Goal: Task Accomplishment & Management: Manage account settings

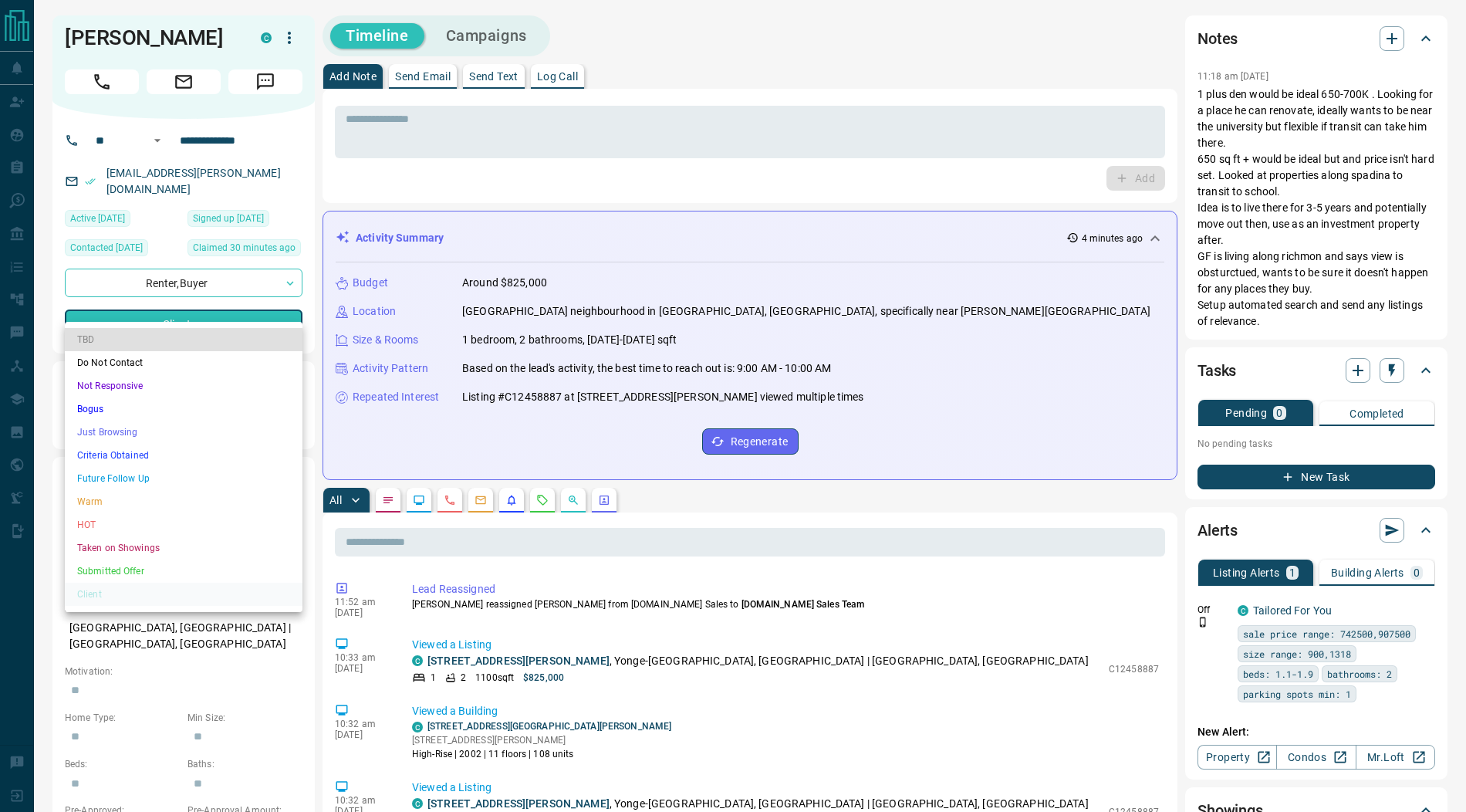
click at [173, 572] on li "Submitted Offer" at bounding box center [183, 571] width 237 height 23
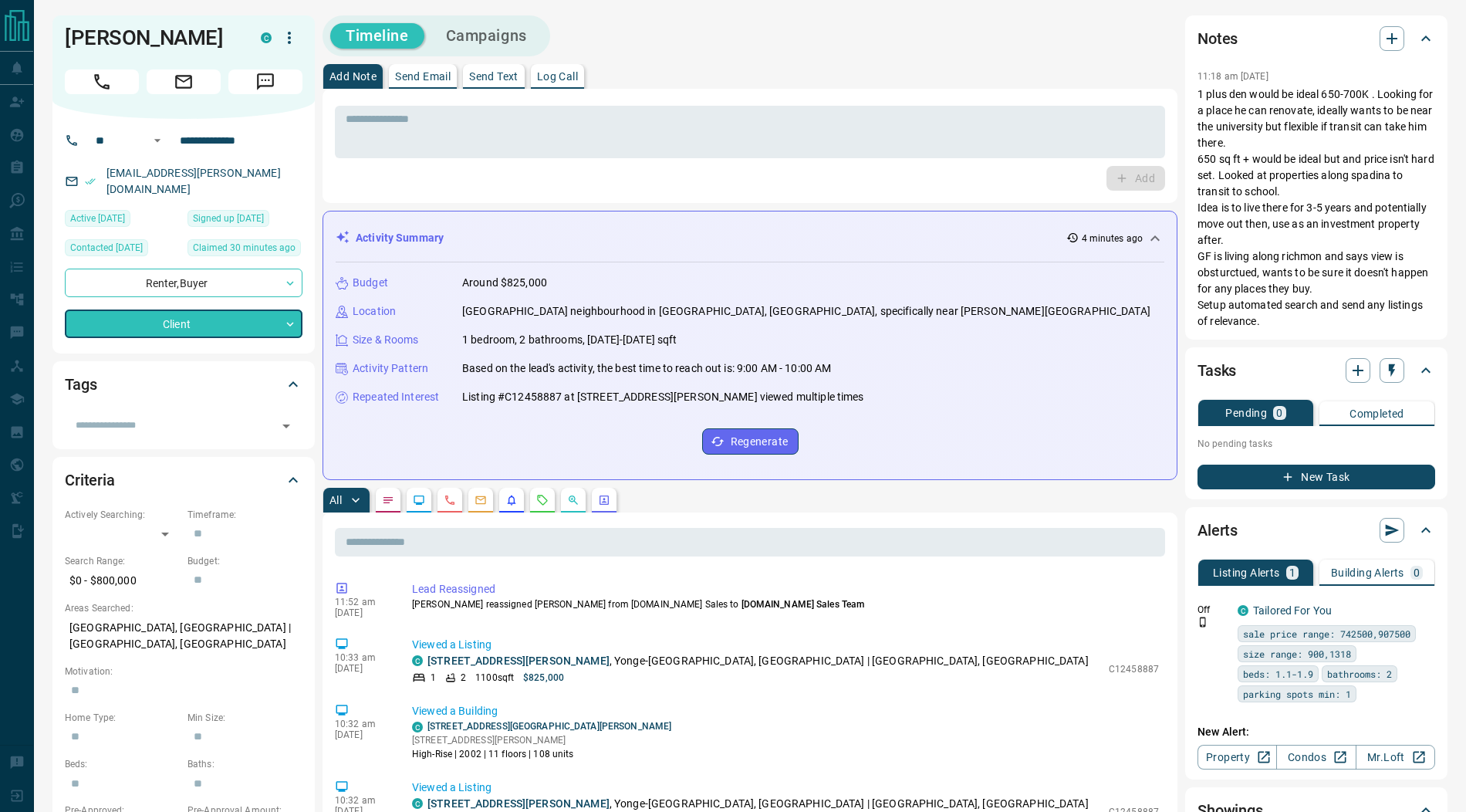
type input "*"
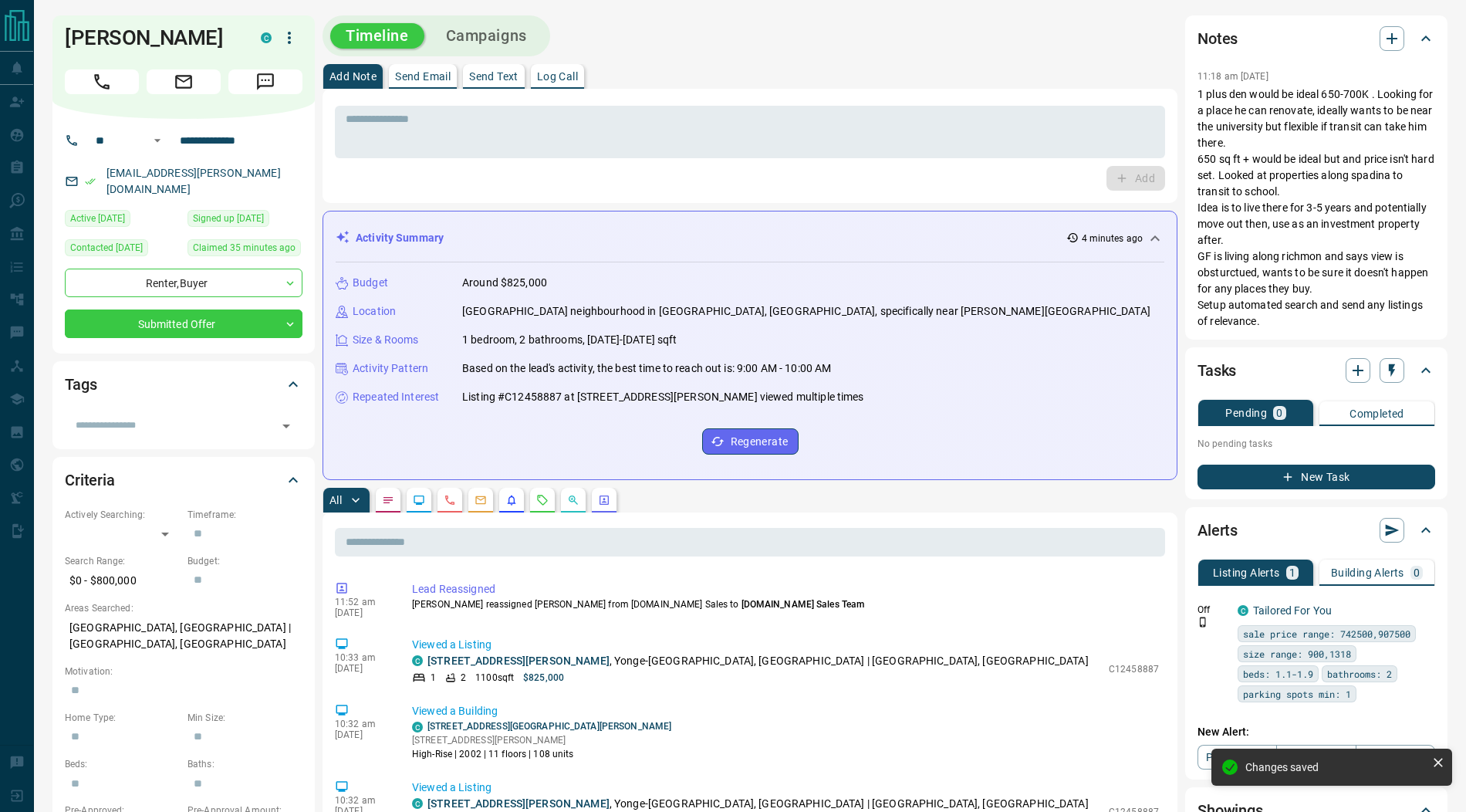
click at [293, 41] on icon "button" at bounding box center [289, 38] width 19 height 19
click at [273, 63] on li "Reassign Lead" at bounding box center [258, 69] width 91 height 23
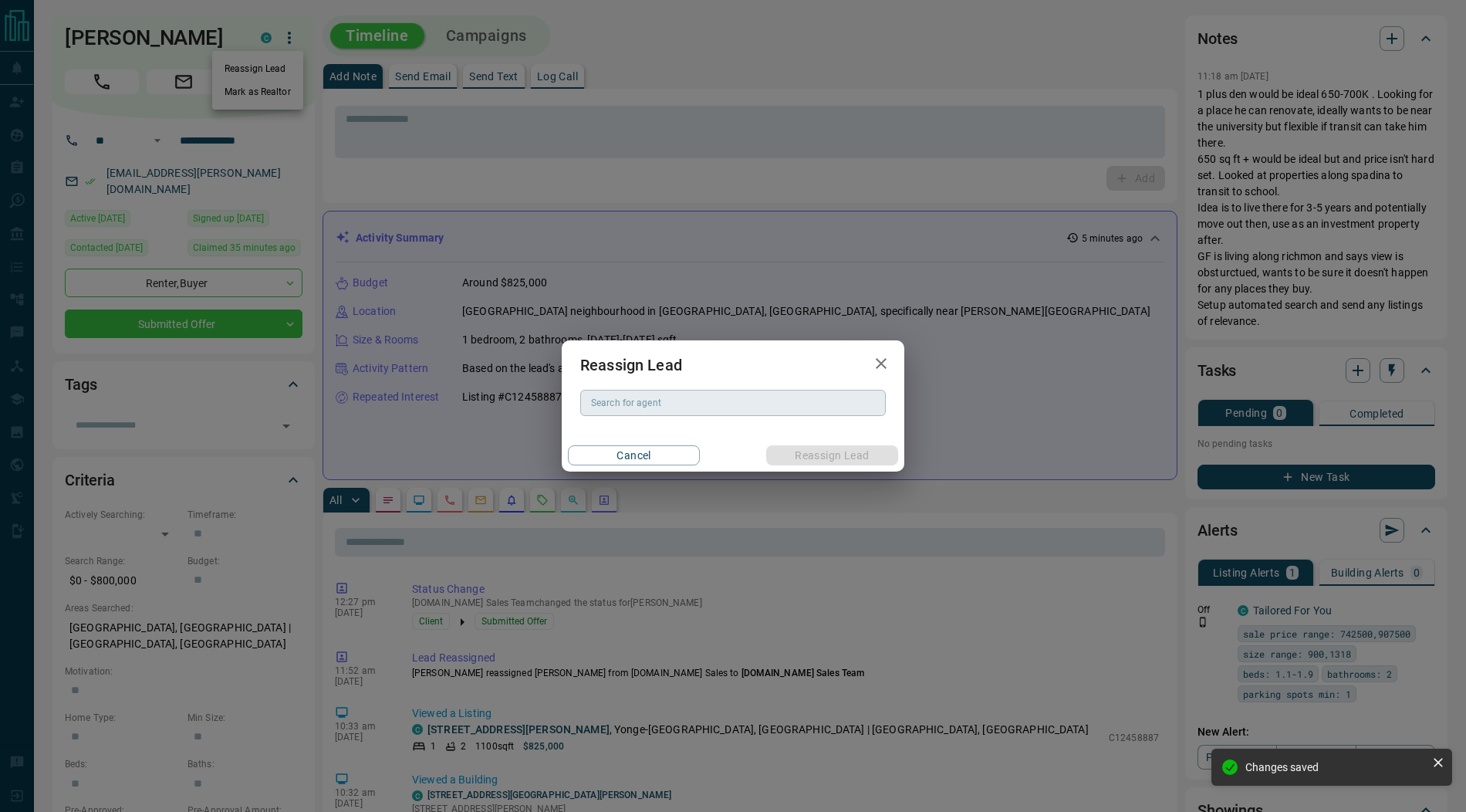
click at [647, 402] on div "Search for agent Search for agent" at bounding box center [733, 402] width 305 height 26
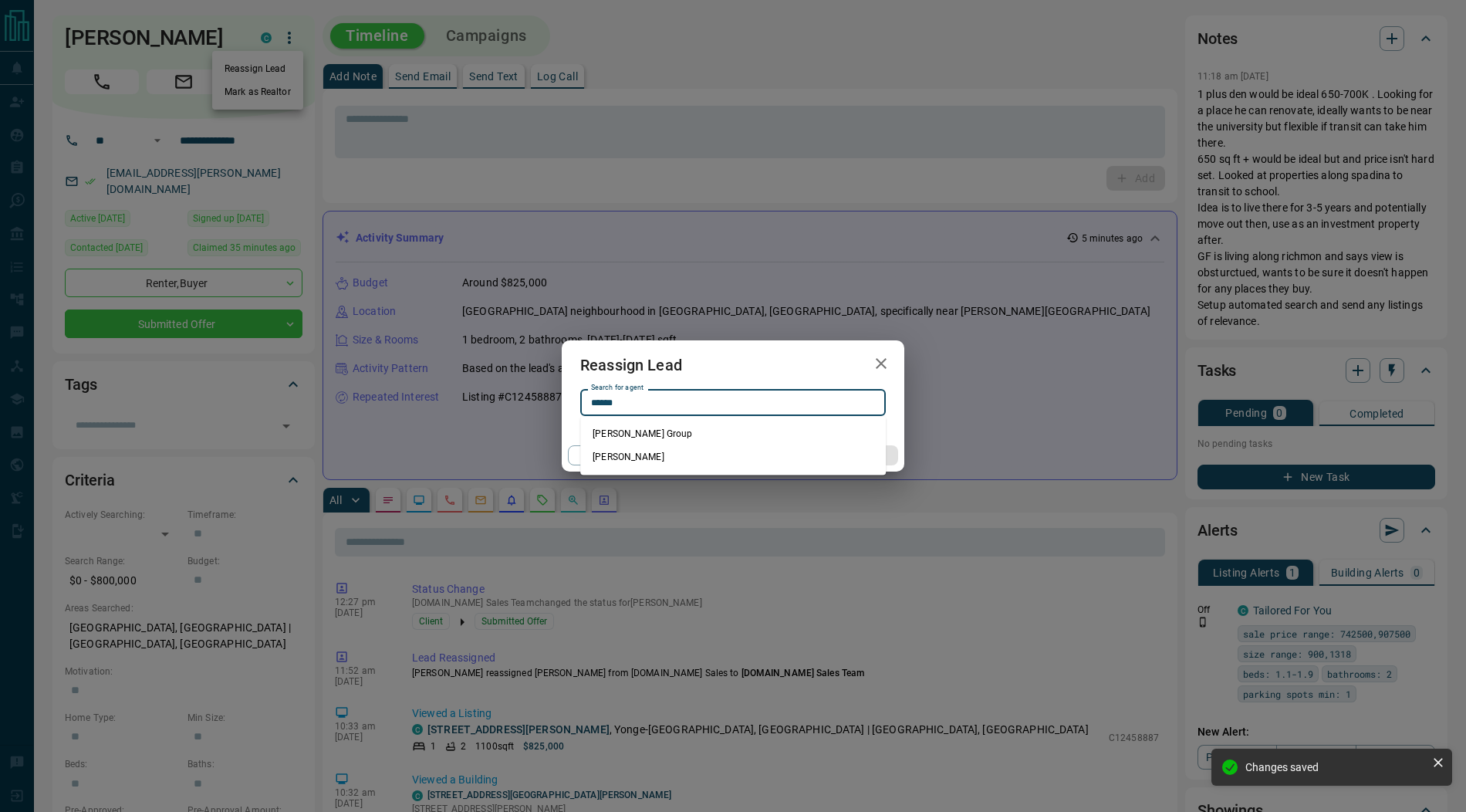
click at [660, 456] on li "[PERSON_NAME]" at bounding box center [733, 457] width 305 height 23
type input "**********"
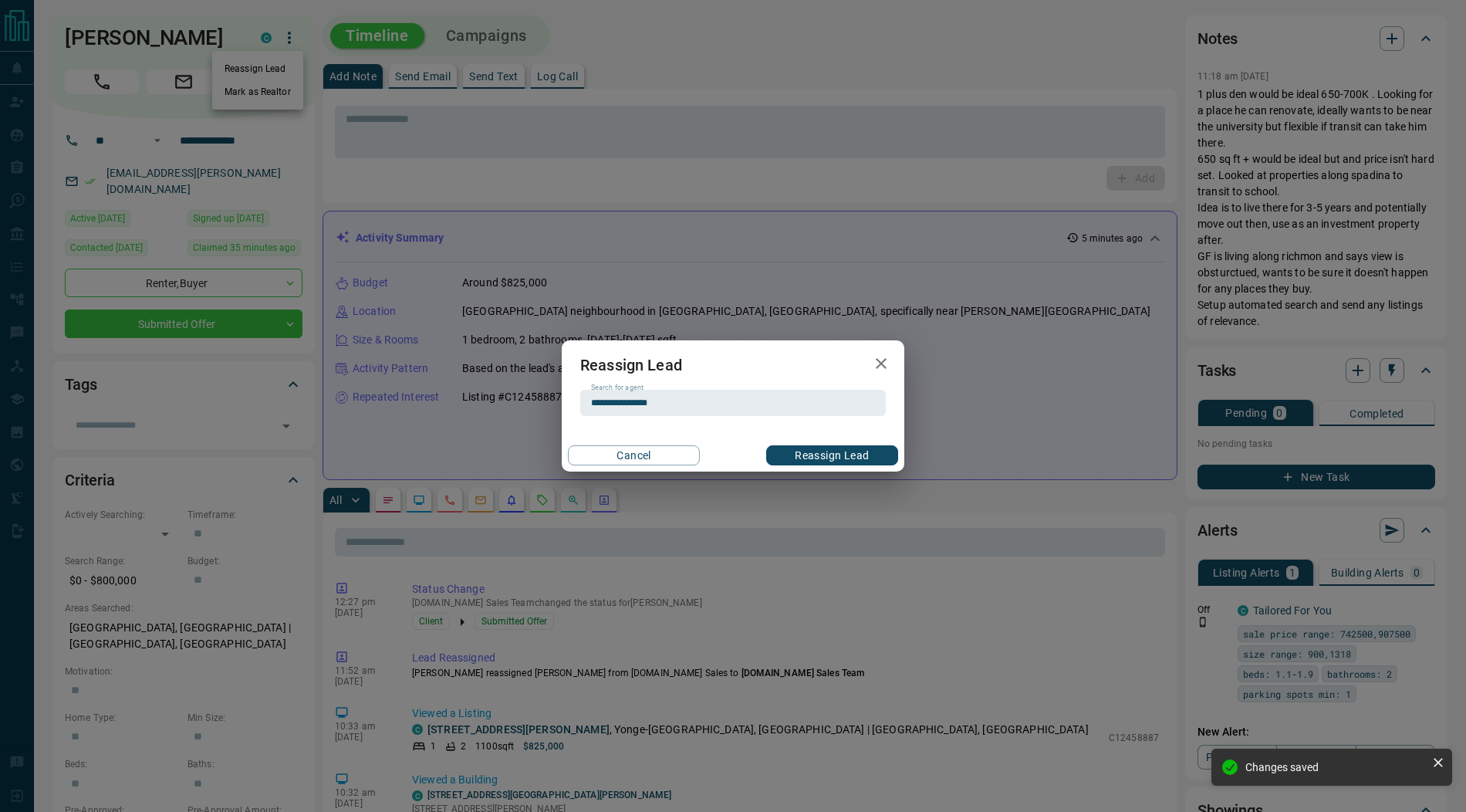
click at [819, 456] on button "Reassign Lead" at bounding box center [832, 455] width 132 height 20
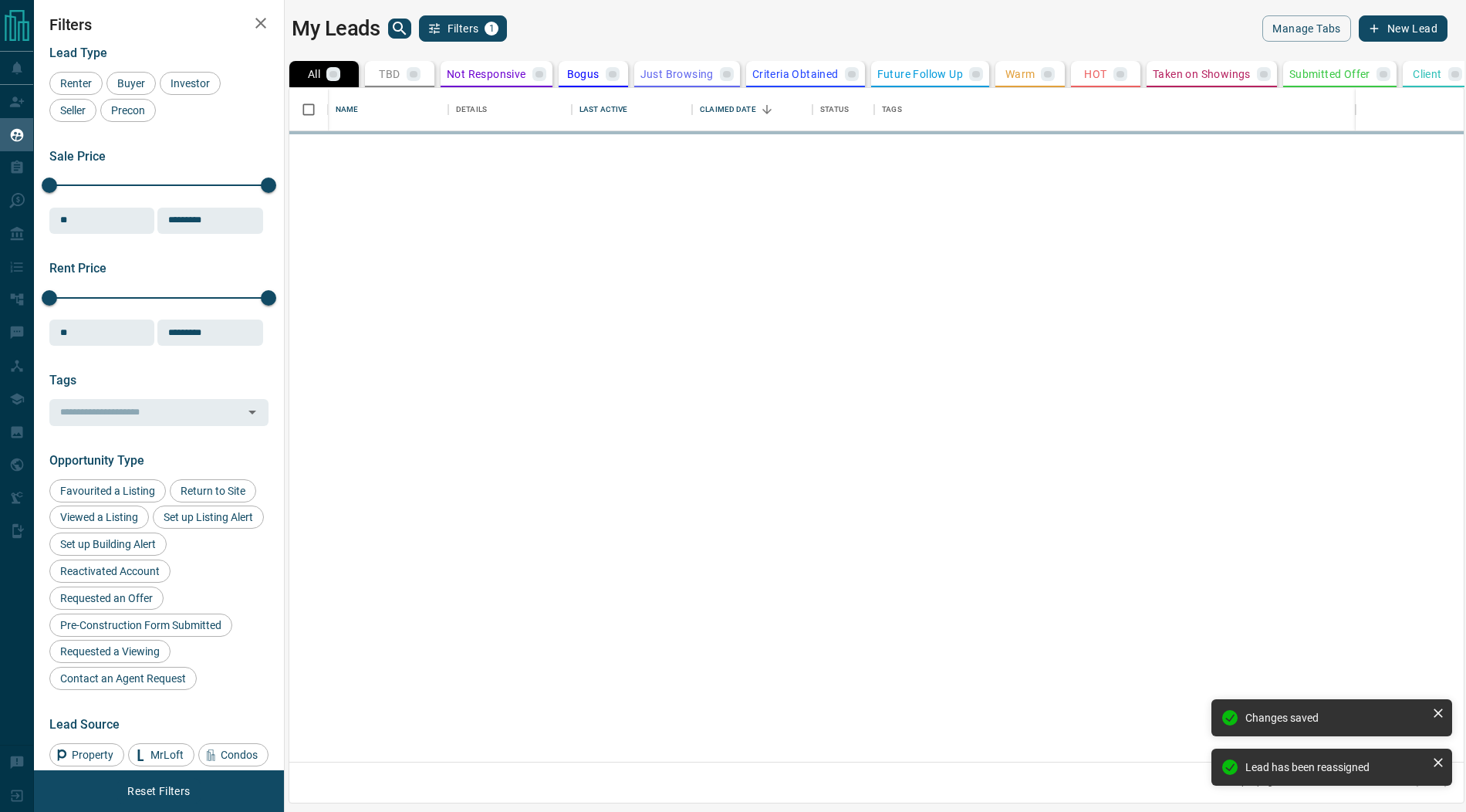
scroll to position [674, 1175]
